Goal: Task Accomplishment & Management: Manage account settings

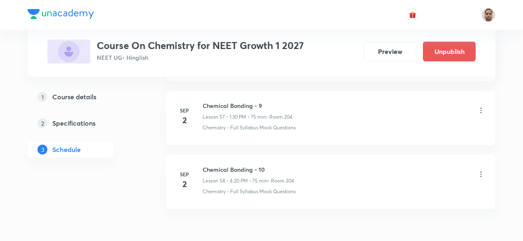
scroll to position [4102, 0]
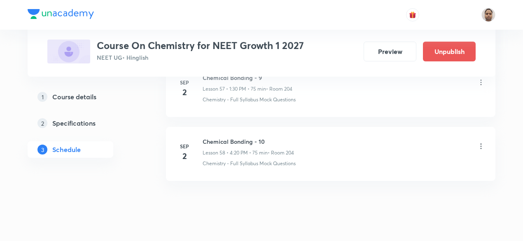
click at [479, 142] on icon at bounding box center [481, 146] width 8 height 8
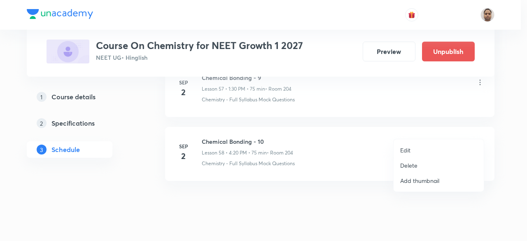
click at [239, 123] on div at bounding box center [263, 120] width 527 height 241
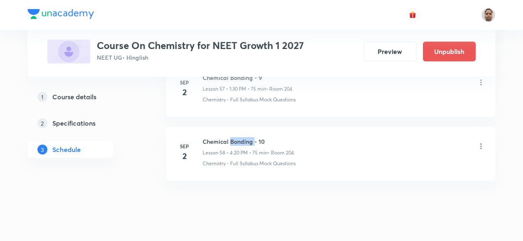
click at [239, 137] on h6 "Chemical Bonding - 10" at bounding box center [248, 141] width 91 height 9
copy h6 "Chemical Bonding - 10"
click at [482, 142] on icon at bounding box center [481, 146] width 8 height 8
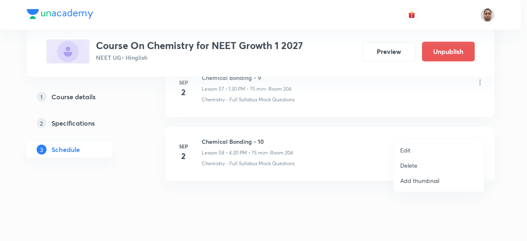
click at [425, 165] on li "Delete" at bounding box center [439, 165] width 90 height 15
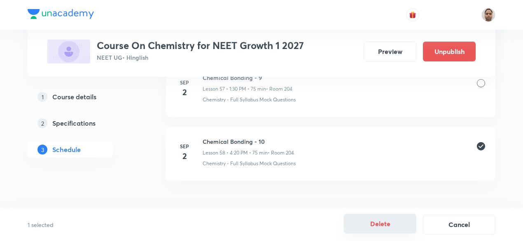
click at [389, 220] on button "Delete" at bounding box center [380, 224] width 72 height 20
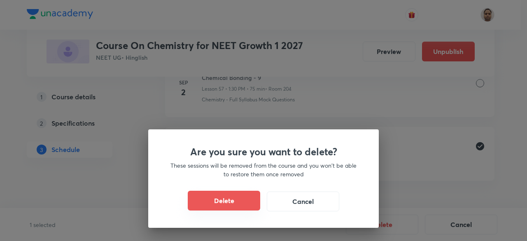
click at [239, 200] on button "Delete" at bounding box center [224, 201] width 72 height 20
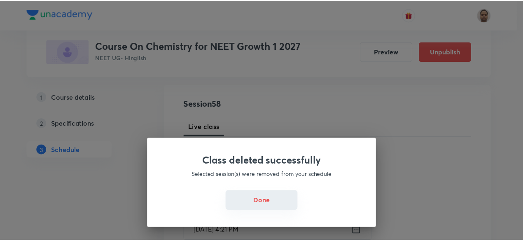
scroll to position [82, 0]
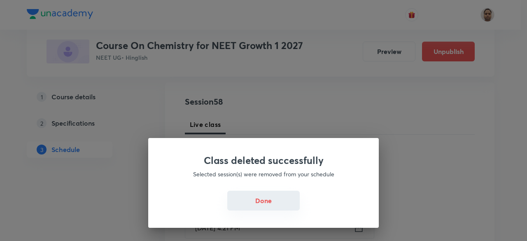
click at [272, 205] on button "Done" at bounding box center [263, 201] width 72 height 20
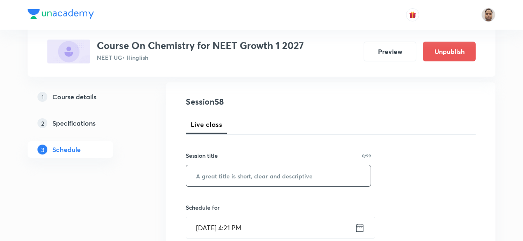
click at [231, 176] on input "text" at bounding box center [278, 175] width 184 height 21
paste input "Chemical Bonding - 10"
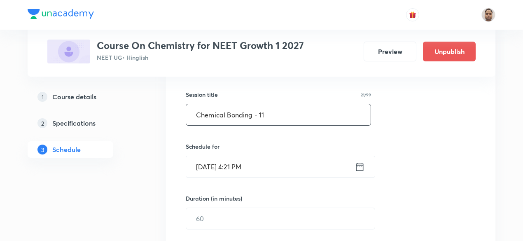
scroll to position [165, 0]
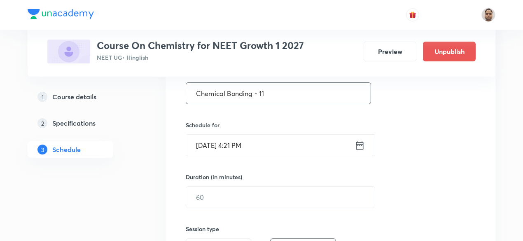
type input "Chemical Bonding - 11"
click at [226, 142] on input "[DATE] 4:21 PM" at bounding box center [270, 145] width 168 height 21
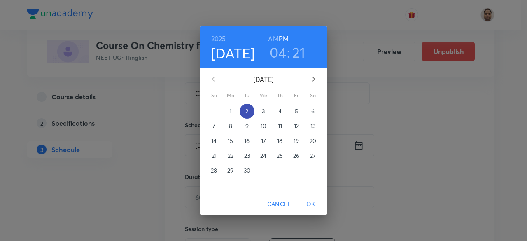
click at [249, 112] on span "2" at bounding box center [247, 111] width 15 height 8
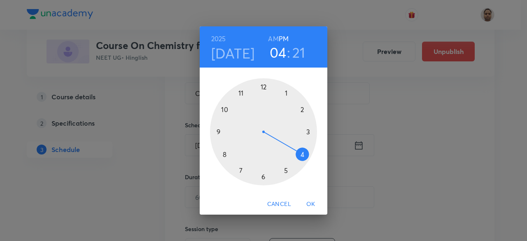
click at [280, 51] on h3 "04" at bounding box center [278, 52] width 17 height 17
click at [304, 156] on div at bounding box center [263, 131] width 107 height 107
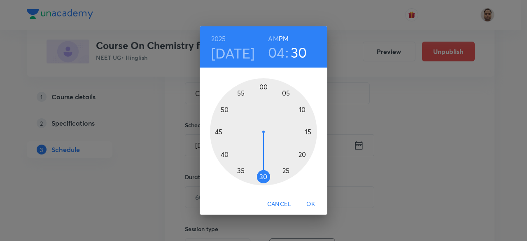
drag, startPoint x: 300, startPoint y: 158, endPoint x: 264, endPoint y: 178, distance: 41.1
click at [264, 178] on div at bounding box center [263, 131] width 107 height 107
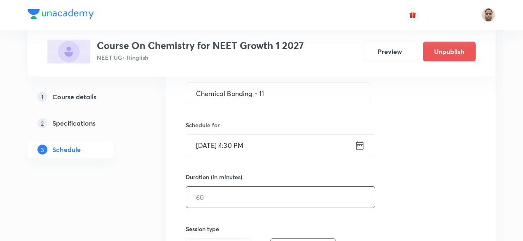
click at [224, 195] on input "text" at bounding box center [280, 196] width 189 height 21
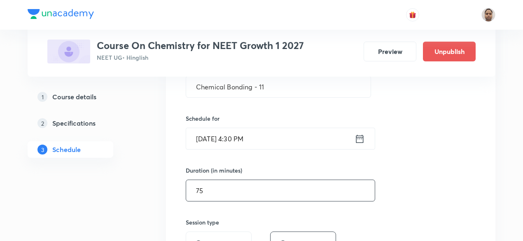
scroll to position [247, 0]
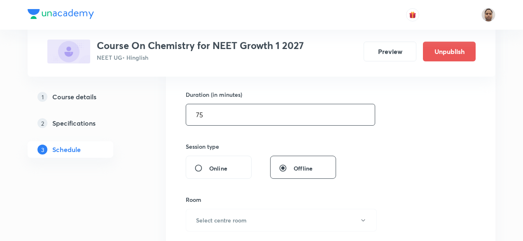
type input "75"
click at [213, 200] on div "Room" at bounding box center [278, 199] width 185 height 9
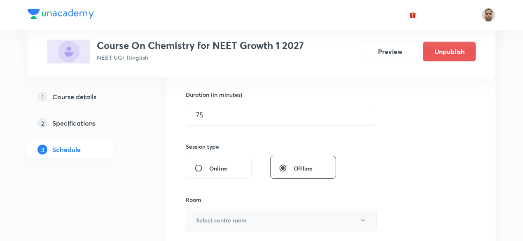
click at [214, 216] on h6 "Select centre room" at bounding box center [221, 220] width 51 height 9
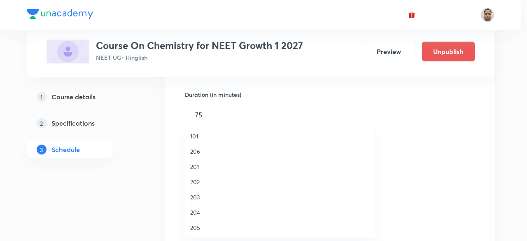
click at [201, 212] on span "204" at bounding box center [280, 212] width 180 height 9
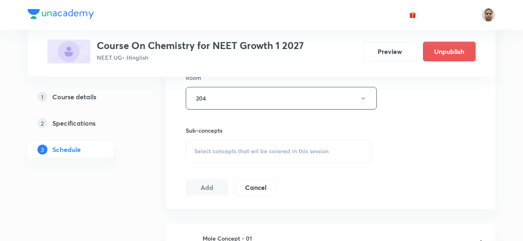
scroll to position [370, 0]
click at [215, 138] on div "Select concepts that wil be covered in this session" at bounding box center [278, 149] width 185 height 23
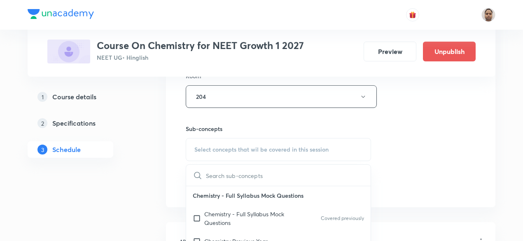
click at [217, 211] on p "Chemistry - Full Syllabus Mock Questions" at bounding box center [245, 218] width 83 height 17
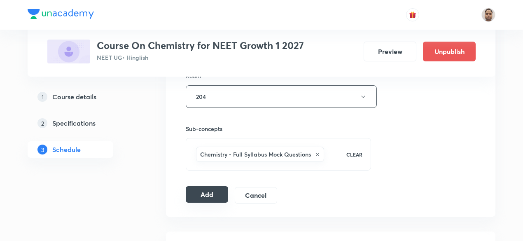
click at [203, 194] on button "Add" at bounding box center [207, 194] width 42 height 16
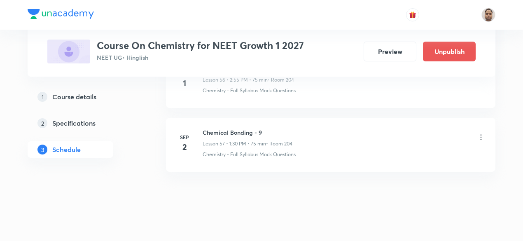
scroll to position [3662, 0]
